Goal: Task Accomplishment & Management: Manage account settings

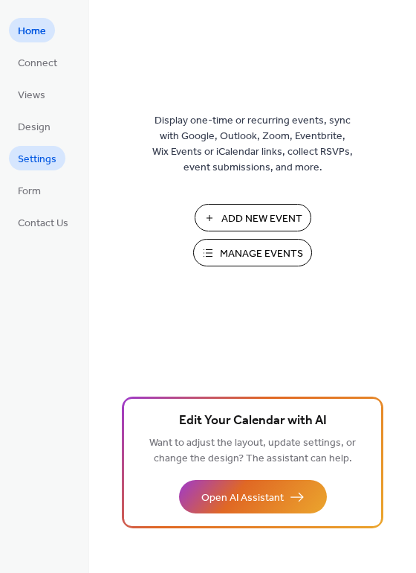
click at [36, 162] on span "Settings" at bounding box center [37, 160] width 39 height 16
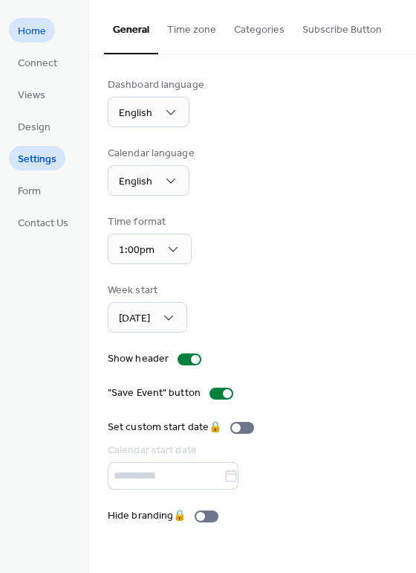
click at [35, 28] on span "Home" at bounding box center [32, 32] width 28 height 16
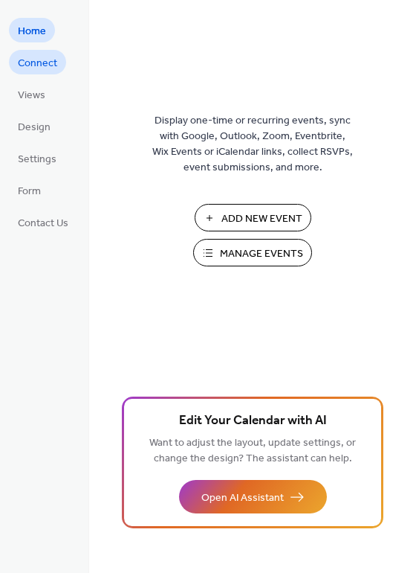
click at [28, 66] on span "Connect" at bounding box center [37, 64] width 39 height 16
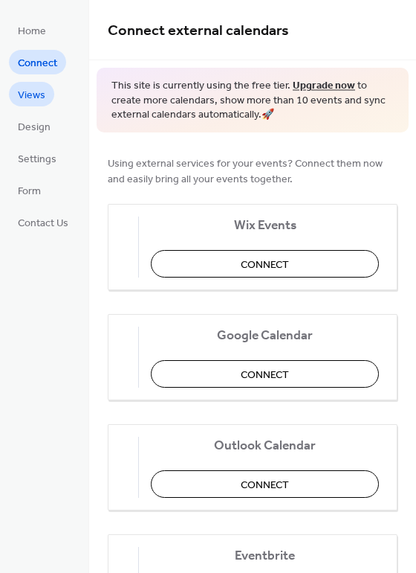
click at [33, 94] on span "Views" at bounding box center [32, 96] width 28 height 16
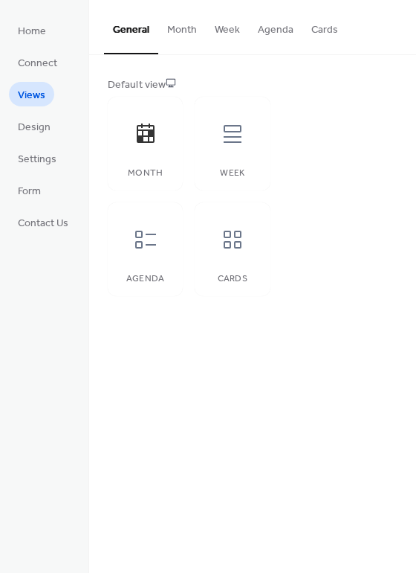
click at [172, 37] on button "Month" at bounding box center [182, 26] width 48 height 53
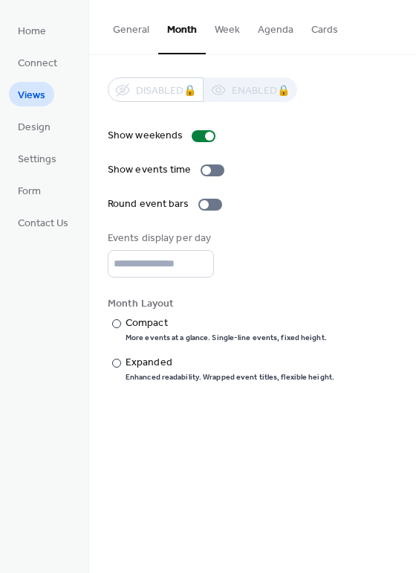
click at [241, 33] on button "Week" at bounding box center [227, 26] width 43 height 53
